Goal: Check status: Check status

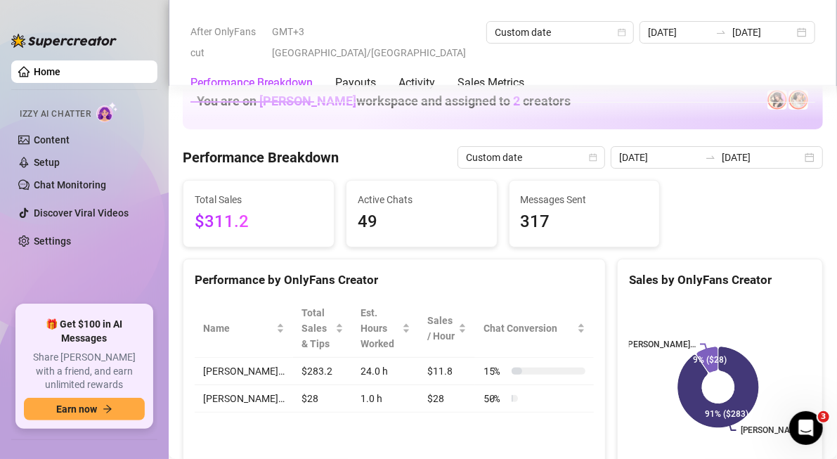
scroll to position [384, 0]
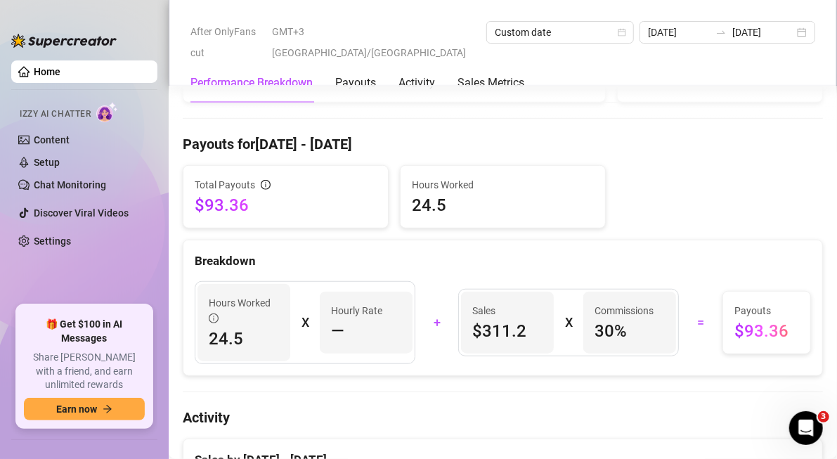
click at [639, 200] on div "Total Payouts $93.36 Hours Worked 24.5" at bounding box center [502, 196] width 651 height 63
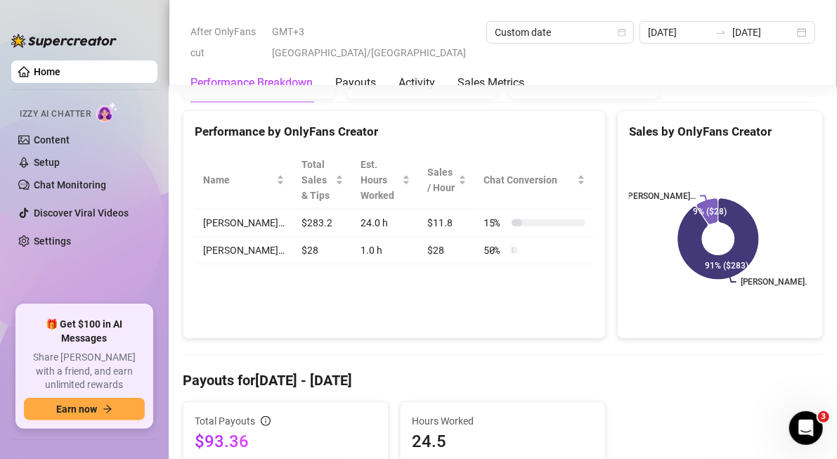
scroll to position [0, 0]
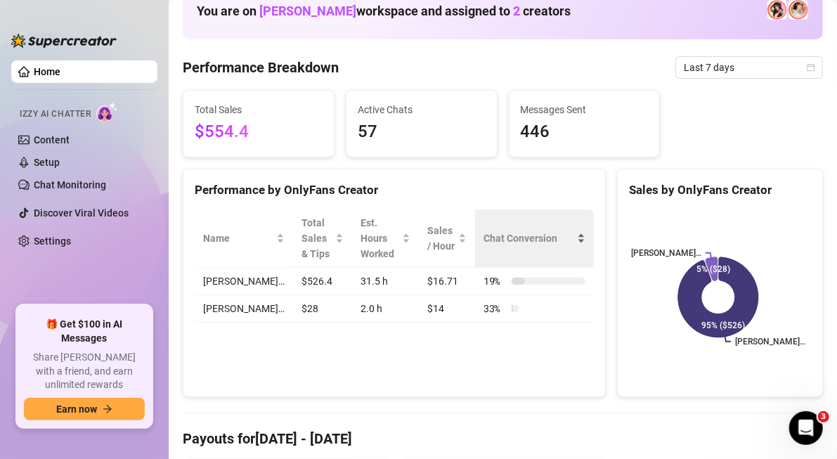
scroll to position [91, 0]
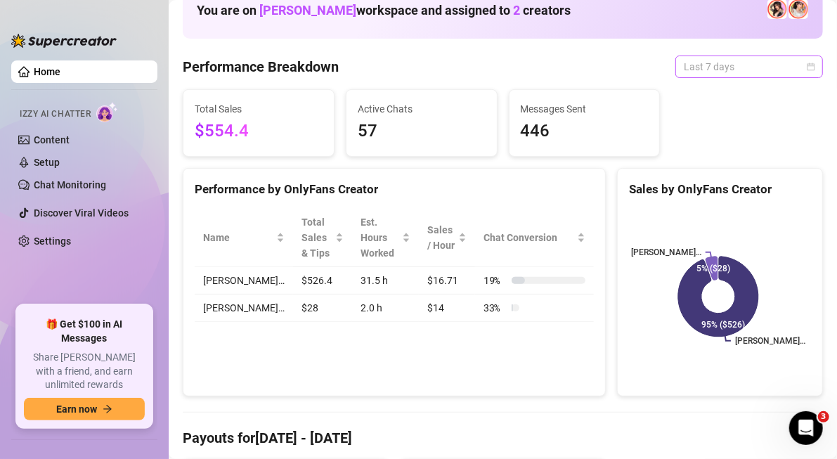
click at [791, 65] on span "Last 7 days" at bounding box center [749, 66] width 131 height 21
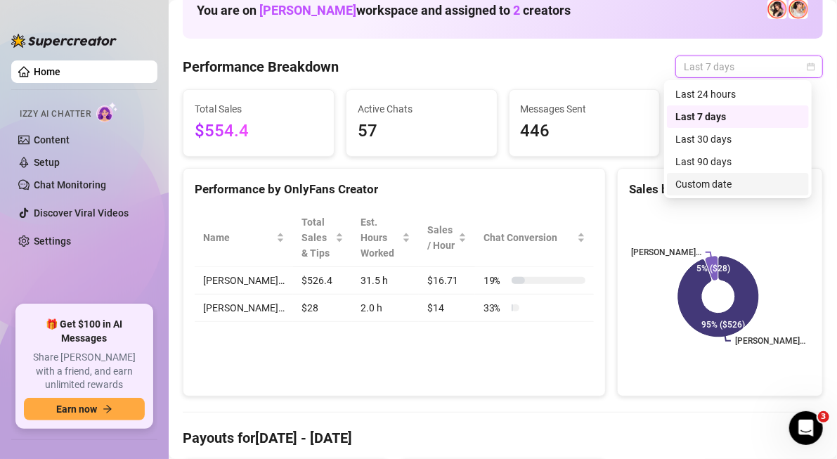
click at [720, 174] on div "Custom date" at bounding box center [738, 184] width 142 height 22
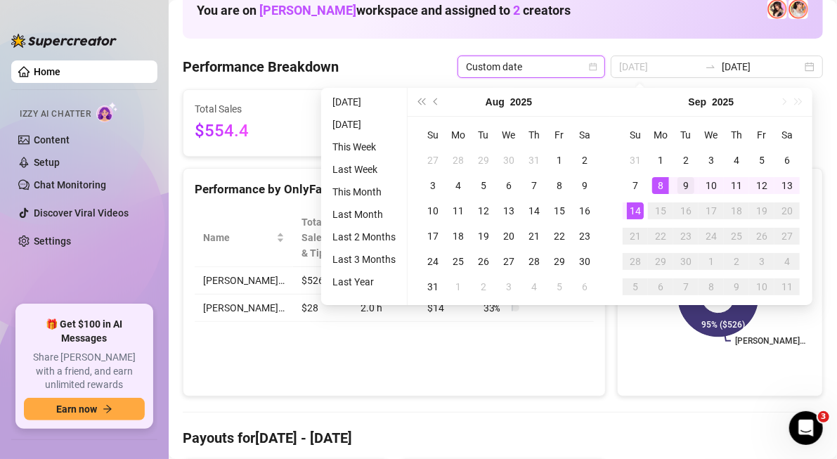
type input "[DATE]"
click at [678, 185] on div "9" at bounding box center [685, 185] width 17 height 17
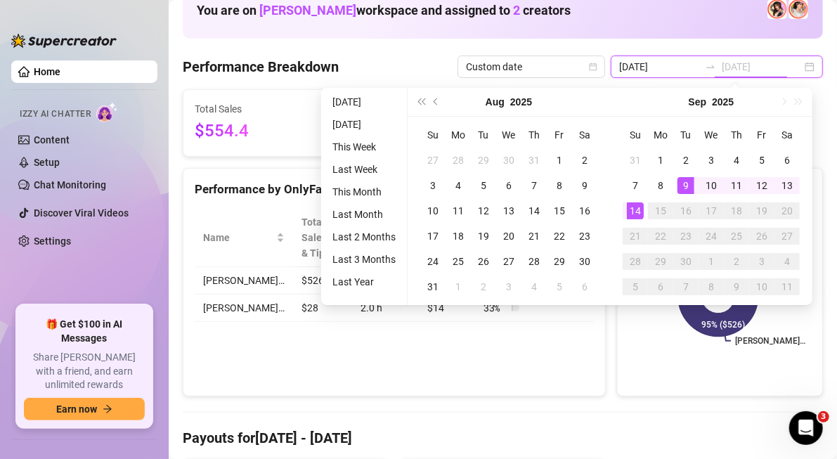
type input "[DATE]"
click at [633, 207] on div "14" at bounding box center [635, 210] width 17 height 17
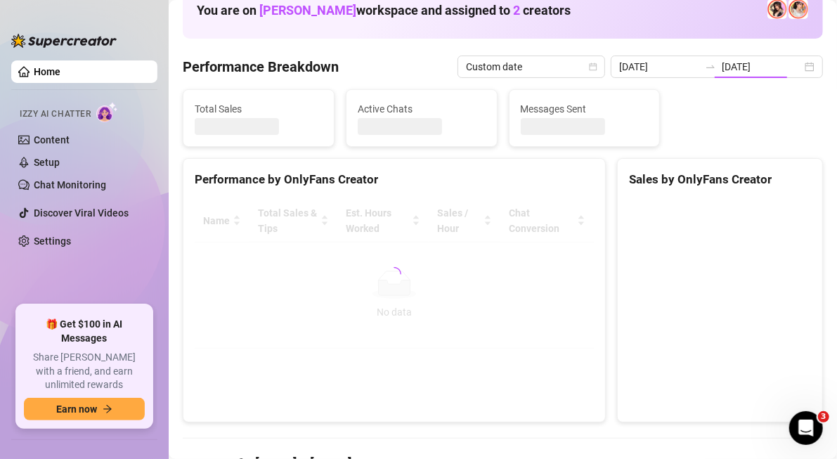
type input "[DATE]"
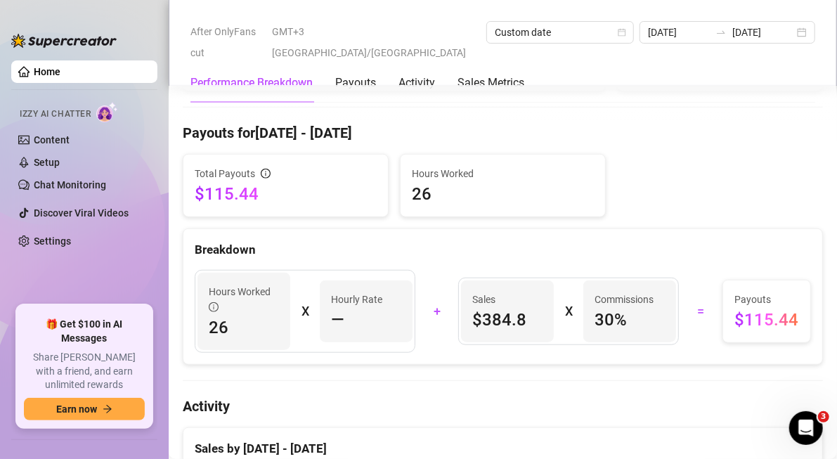
scroll to position [393, 0]
